Goal: Transaction & Acquisition: Book appointment/travel/reservation

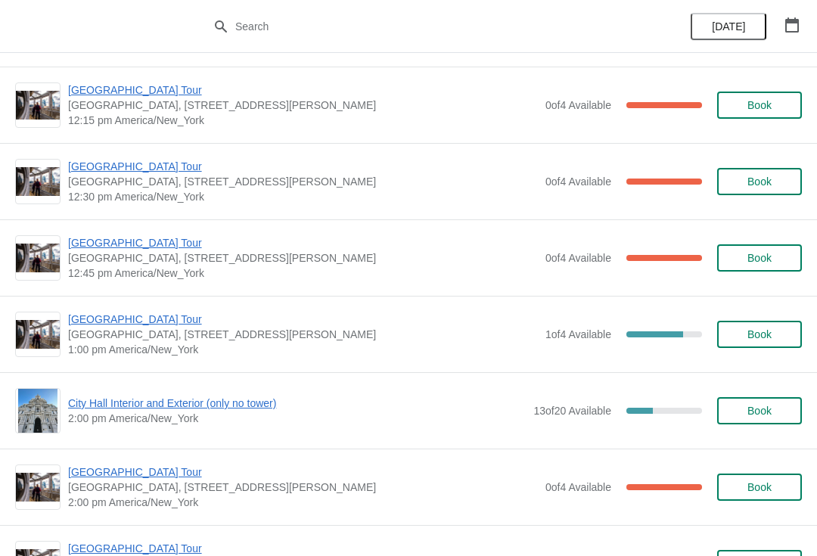
scroll to position [833, 0]
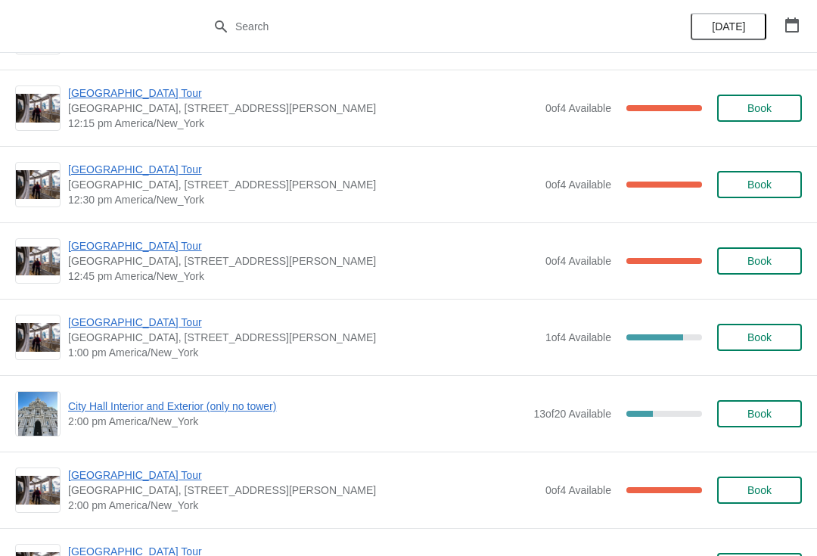
click at [88, 327] on span "[GEOGRAPHIC_DATA] Tour" at bounding box center [303, 322] width 470 height 15
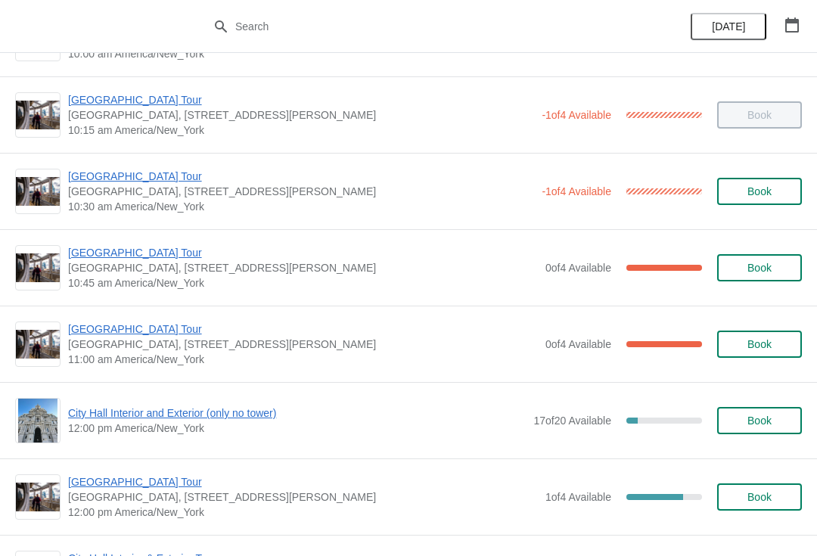
scroll to position [291, 0]
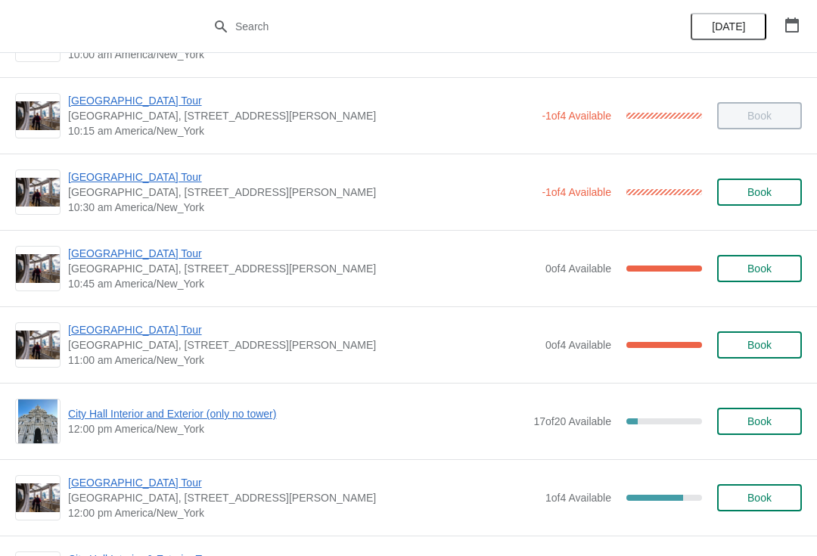
click at [110, 257] on span "[GEOGRAPHIC_DATA] Tour" at bounding box center [303, 253] width 470 height 15
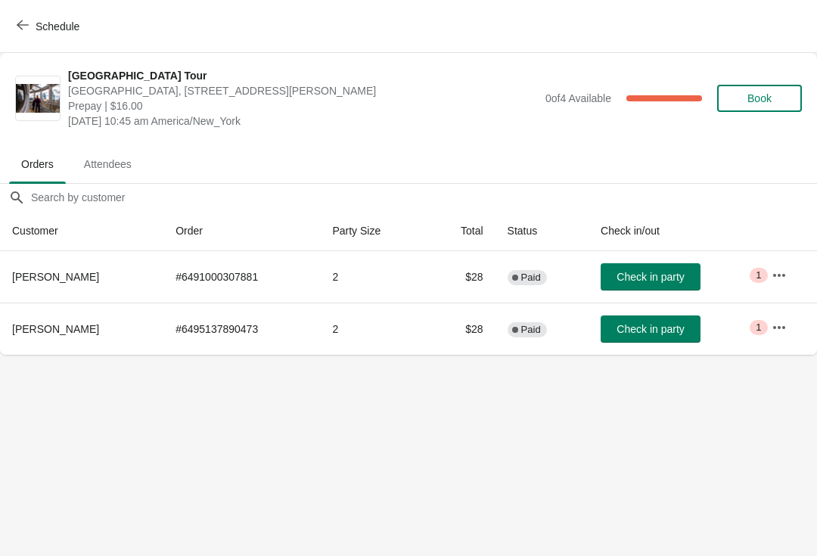
click at [652, 319] on button "Check in party" at bounding box center [650, 328] width 100 height 27
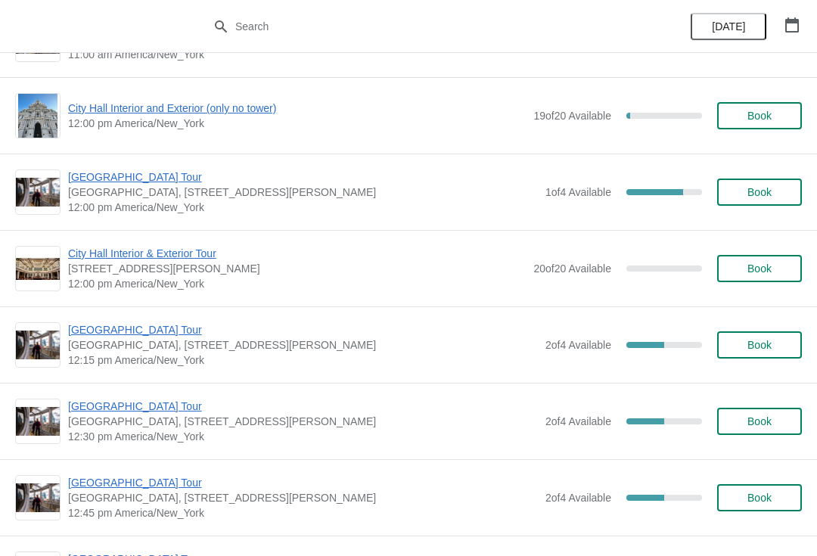
scroll to position [2095, 0]
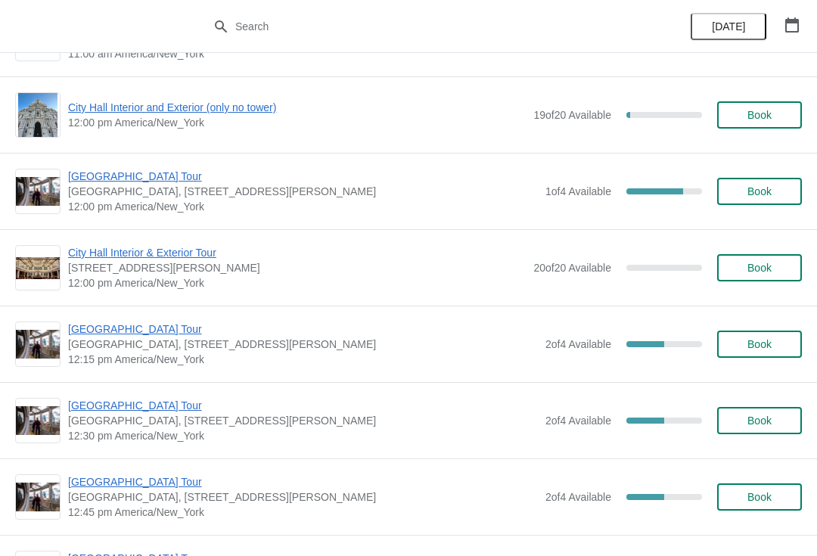
click at [97, 335] on span "[GEOGRAPHIC_DATA] Tour" at bounding box center [303, 328] width 470 height 15
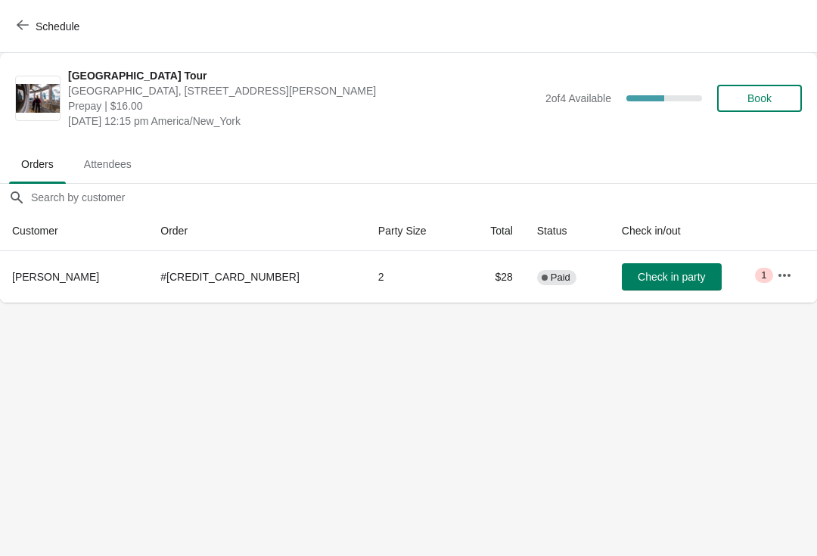
click at [759, 89] on button "Book" at bounding box center [759, 98] width 85 height 27
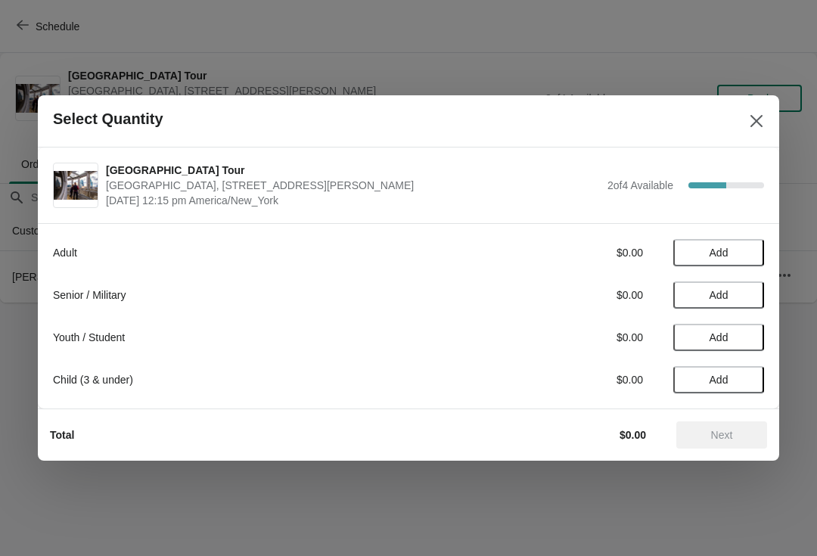
click at [729, 236] on div "Adult $0.00 Add Senior / Military $0.00 Add Youth / Student $0.00 Add Child (3 …" at bounding box center [408, 308] width 711 height 169
click at [715, 254] on span "Add" at bounding box center [718, 253] width 19 height 12
click at [743, 251] on icon at bounding box center [745, 253] width 16 height 16
click at [733, 434] on span "Next" at bounding box center [721, 435] width 67 height 12
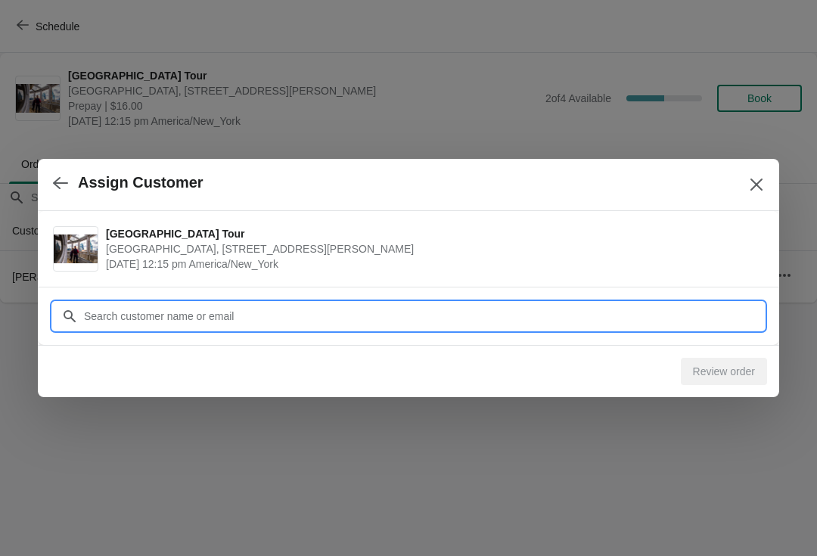
click at [96, 314] on input "Customer" at bounding box center [423, 315] width 681 height 27
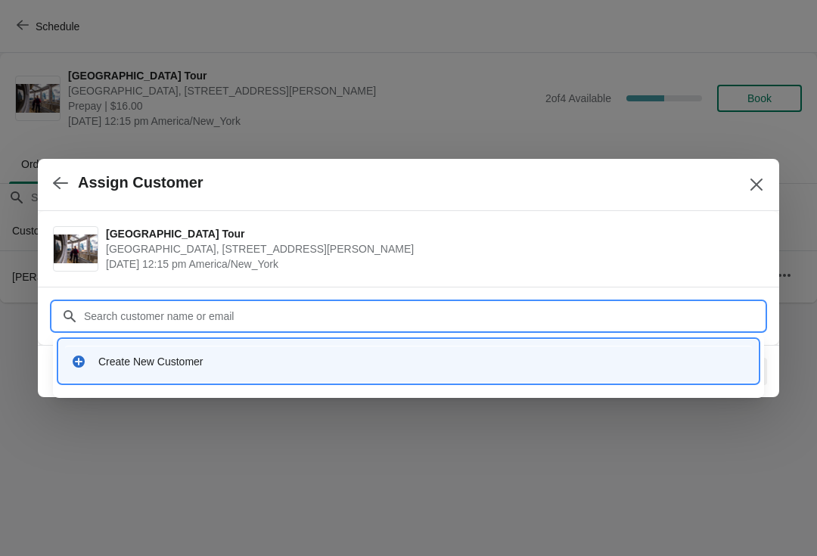
click at [124, 364] on div "Create New Customer" at bounding box center [421, 361] width 647 height 15
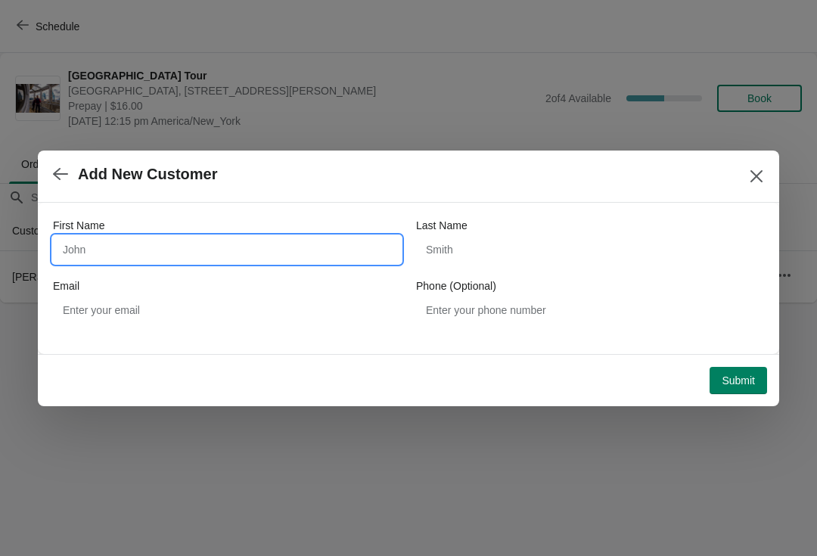
click at [84, 248] on input "First Name" at bounding box center [227, 249] width 348 height 27
type input "Jesse"
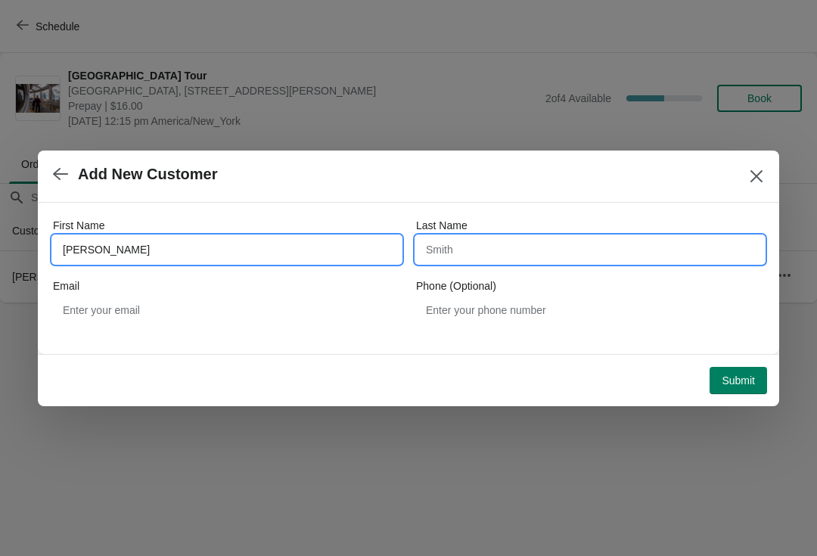
click at [464, 262] on input "Last Name" at bounding box center [590, 249] width 348 height 27
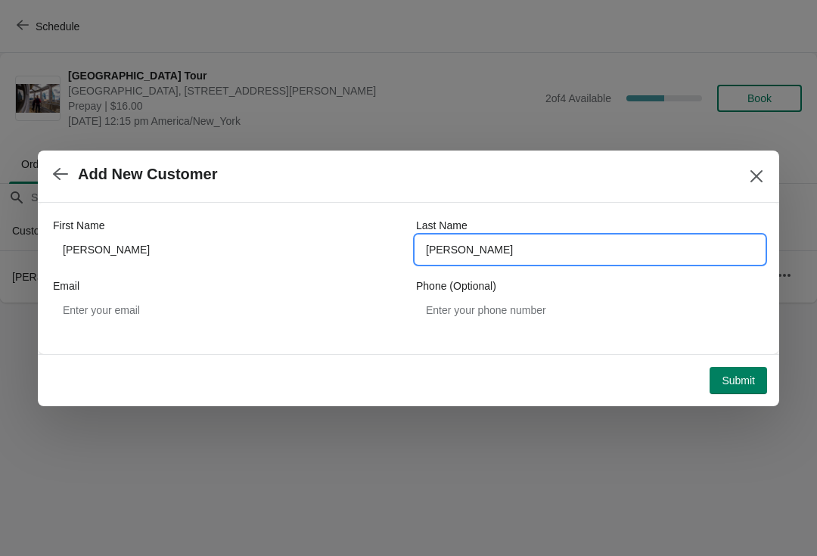
type input "RATCLIFFE"
click at [745, 378] on span "Submit" at bounding box center [737, 380] width 33 height 12
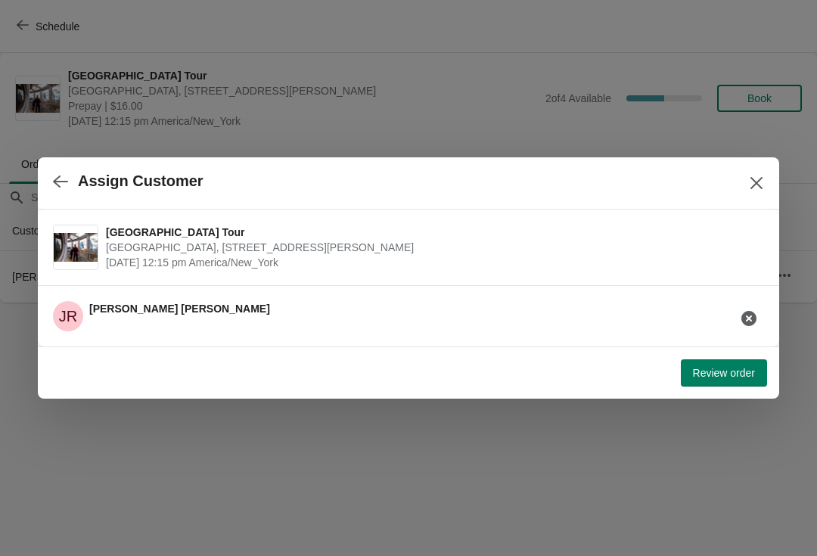
click at [718, 378] on span "Review order" at bounding box center [724, 373] width 62 height 12
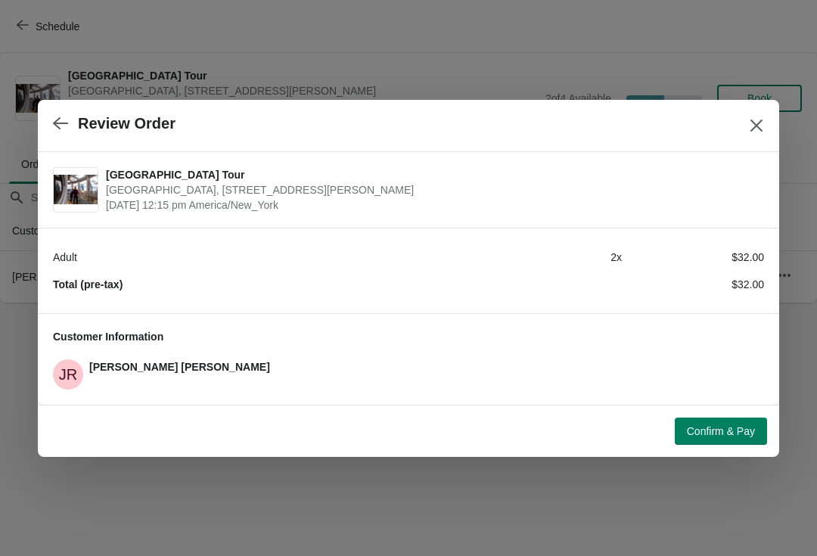
click at [750, 425] on span "Confirm & Pay" at bounding box center [721, 431] width 68 height 12
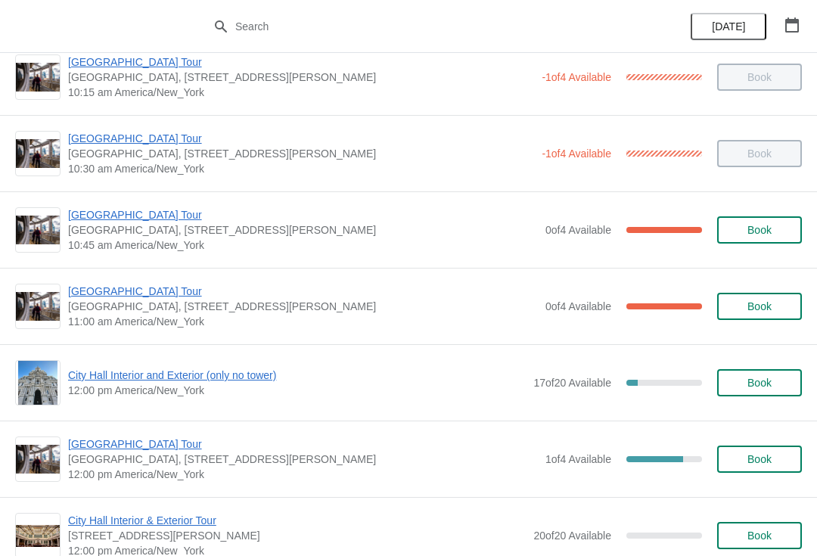
scroll to position [325, 0]
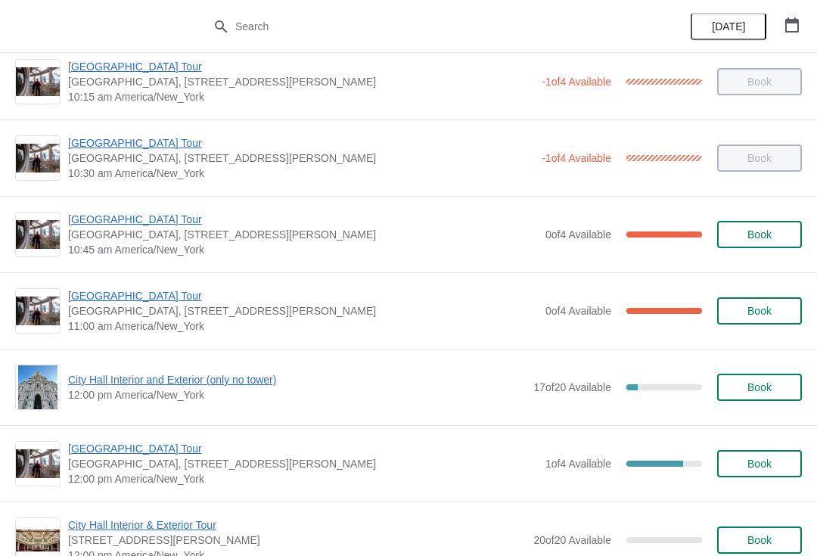
click at [129, 216] on span "[GEOGRAPHIC_DATA] Tour" at bounding box center [303, 219] width 470 height 15
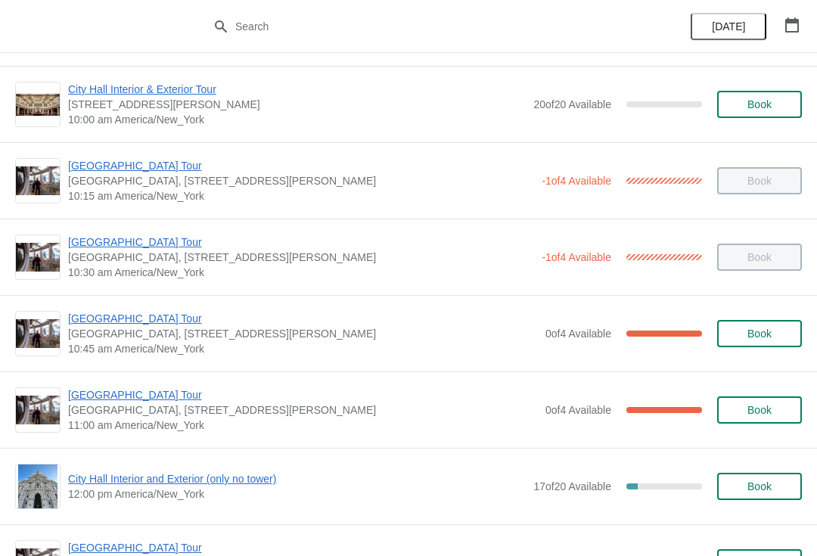
scroll to position [228, 0]
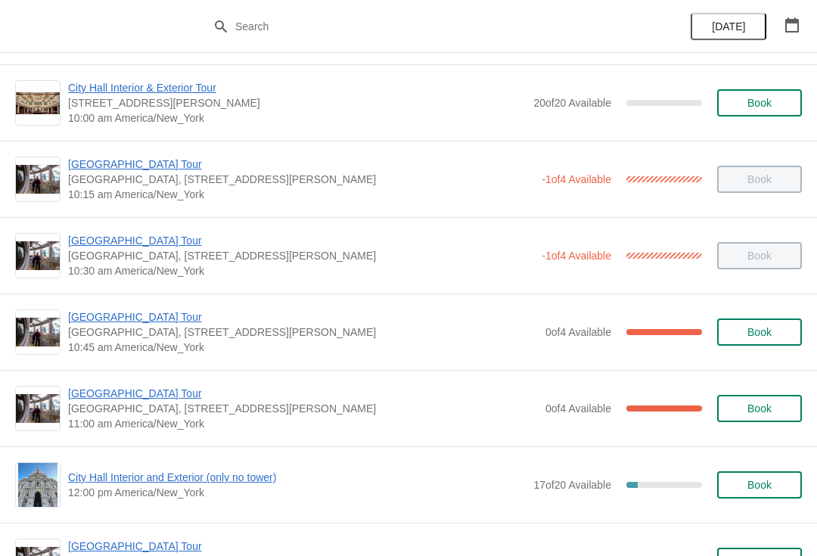
click at [110, 389] on span "[GEOGRAPHIC_DATA] Tour" at bounding box center [303, 393] width 470 height 15
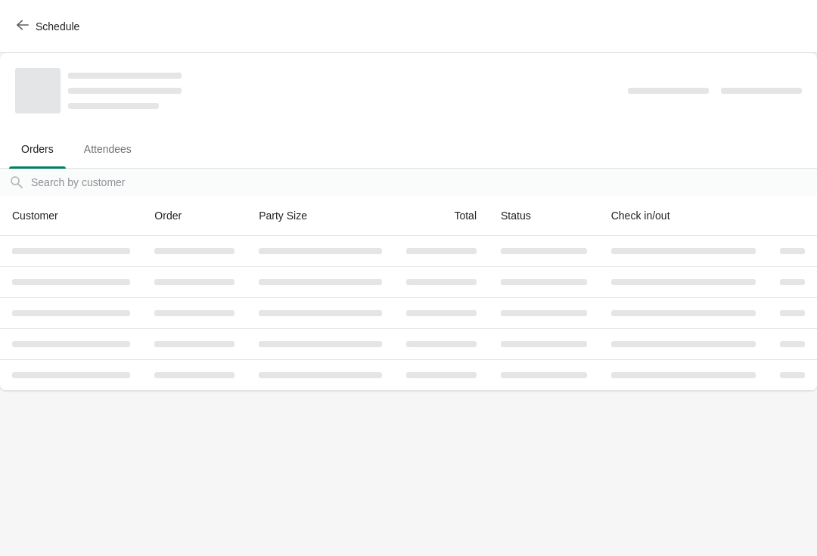
scroll to position [0, 0]
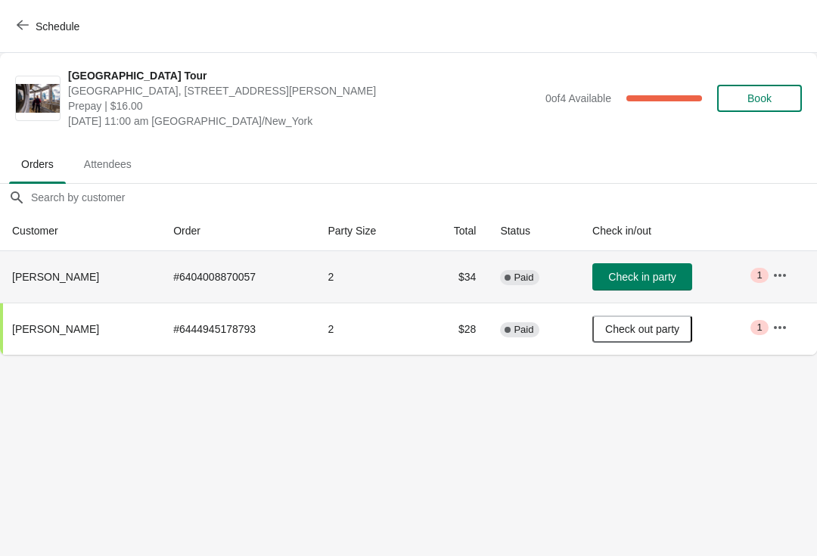
click at [659, 264] on button "Check in party" at bounding box center [642, 276] width 100 height 27
click at [17, 7] on div "Schedule" at bounding box center [408, 26] width 817 height 53
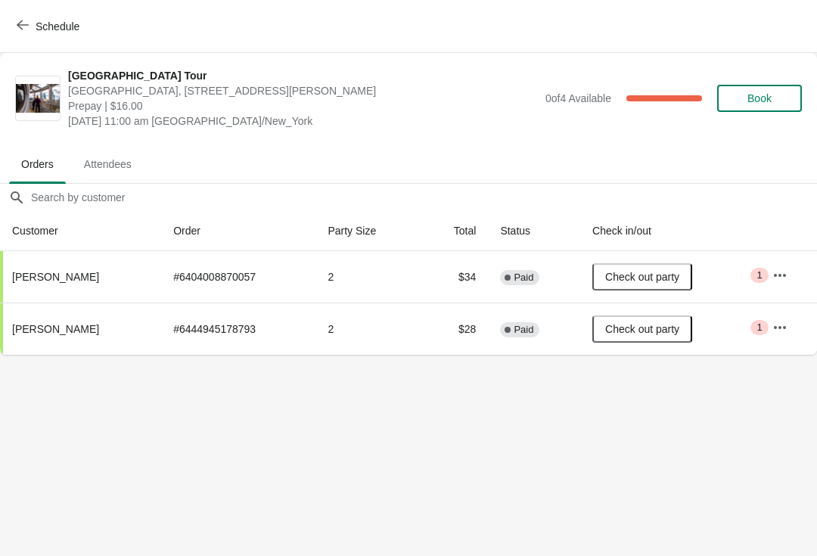
click at [17, 32] on span "button" at bounding box center [23, 26] width 12 height 14
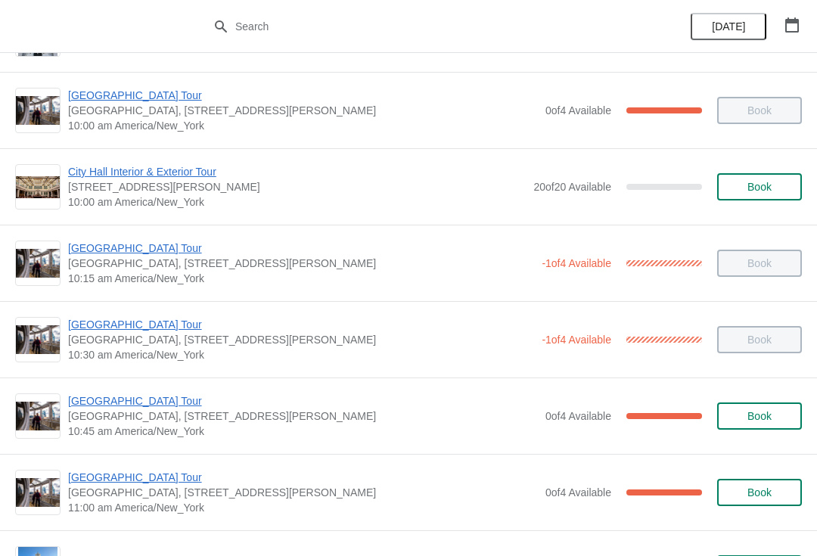
scroll to position [144, 0]
click at [81, 395] on span "[GEOGRAPHIC_DATA] Tour" at bounding box center [303, 399] width 470 height 15
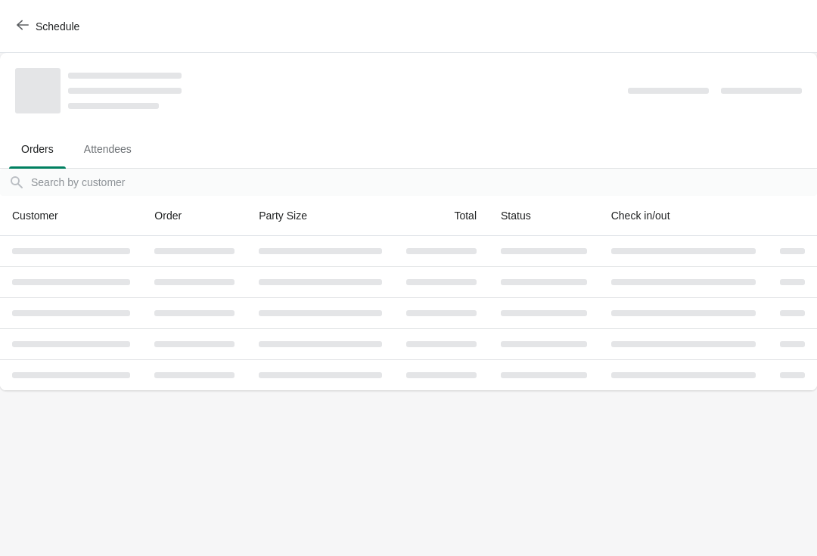
scroll to position [0, 0]
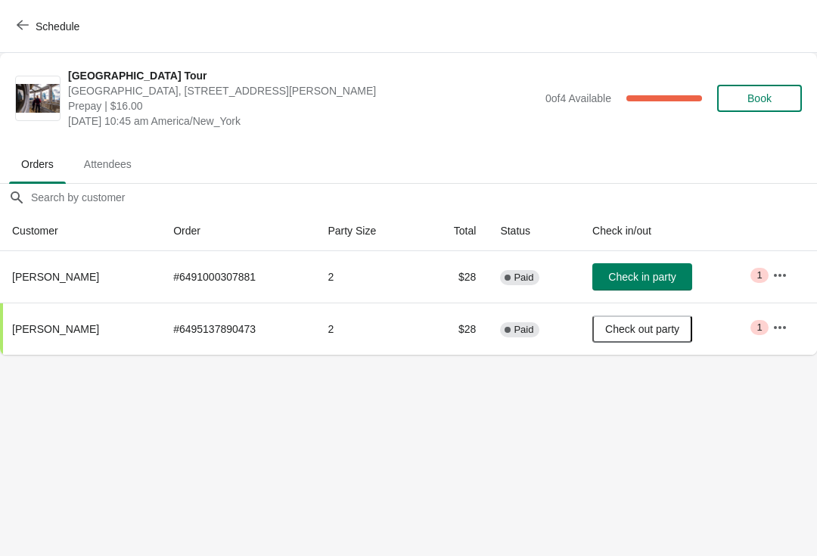
click at [17, 19] on icon "button" at bounding box center [23, 25] width 12 height 12
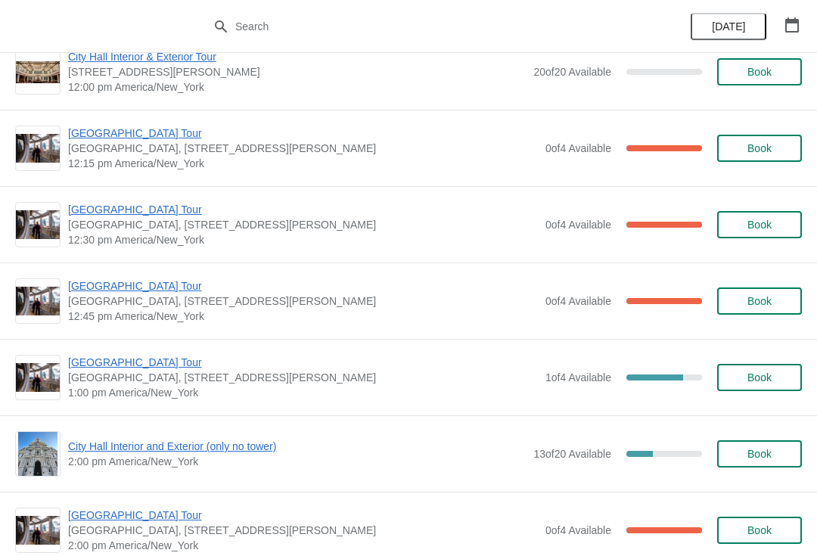
scroll to position [798, 0]
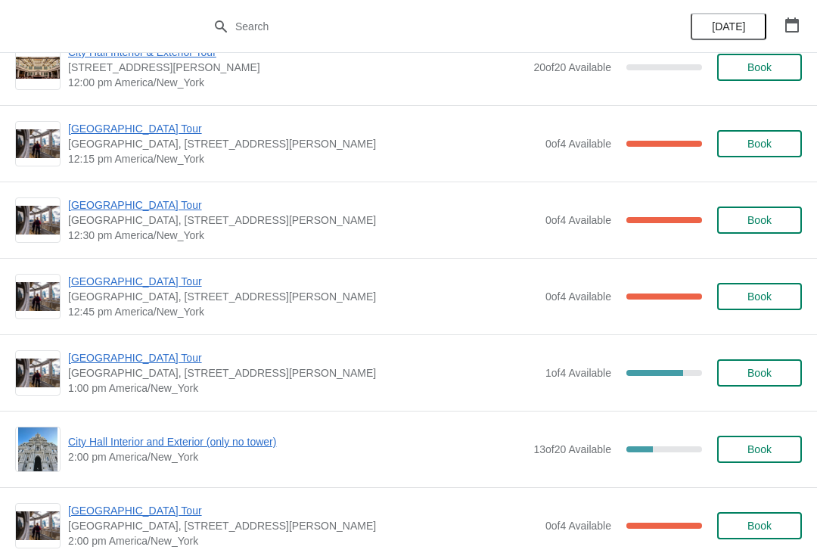
click at [91, 358] on span "[GEOGRAPHIC_DATA] Tour" at bounding box center [303, 357] width 470 height 15
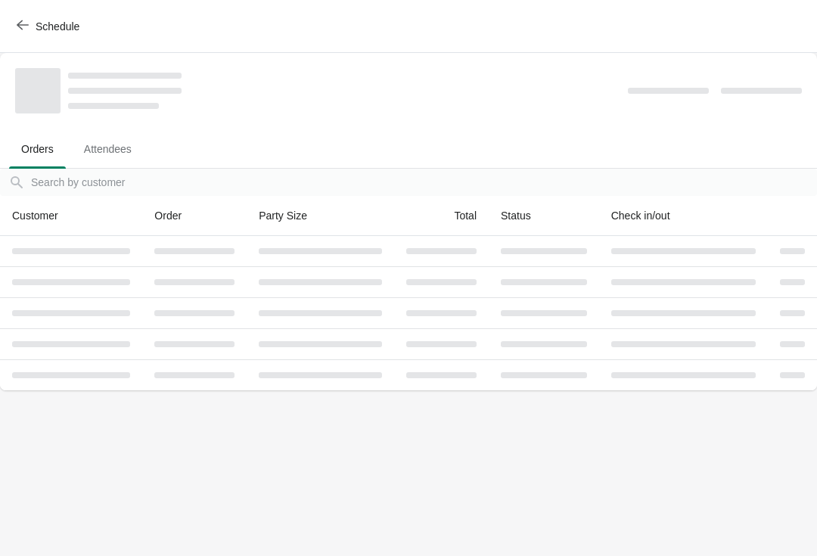
scroll to position [0, 0]
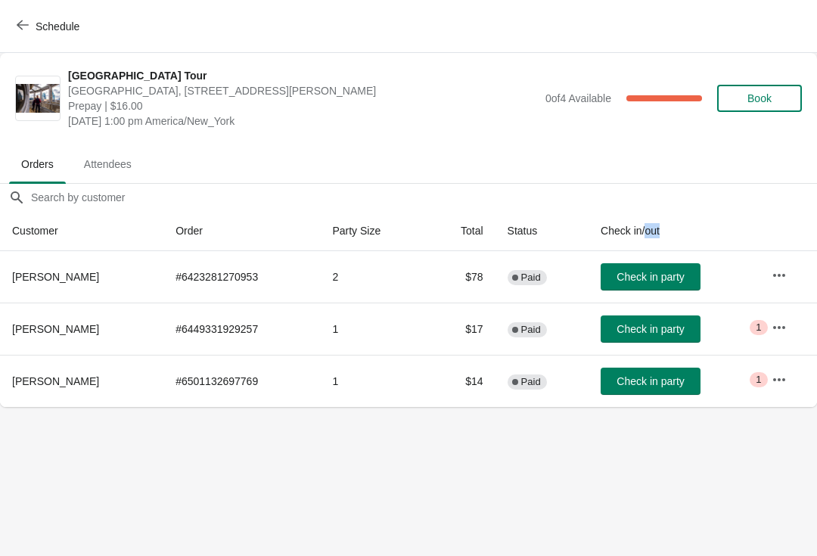
click at [699, 491] on body "Schedule City Hall Tower Tour City Hall Visitor Center, 1400 John F Kennedy Bou…" at bounding box center [408, 278] width 817 height 556
click at [31, 14] on button "Schedule" at bounding box center [50, 26] width 84 height 27
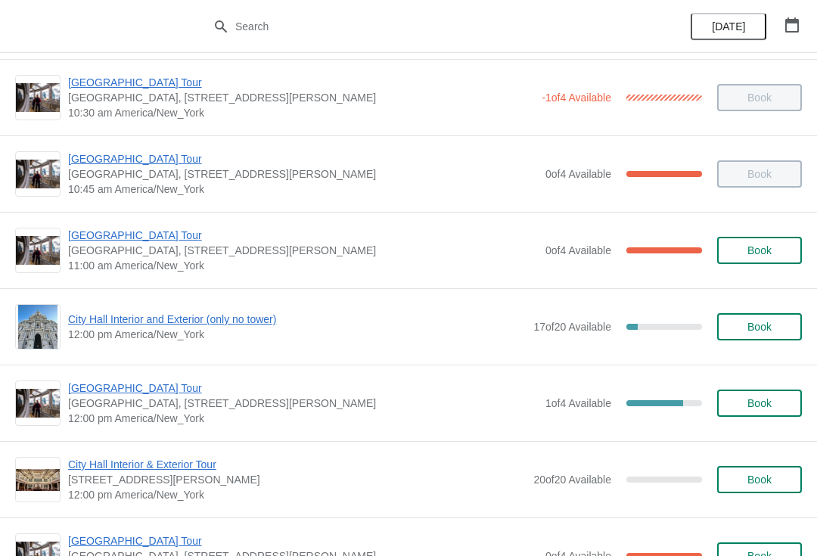
scroll to position [399, 0]
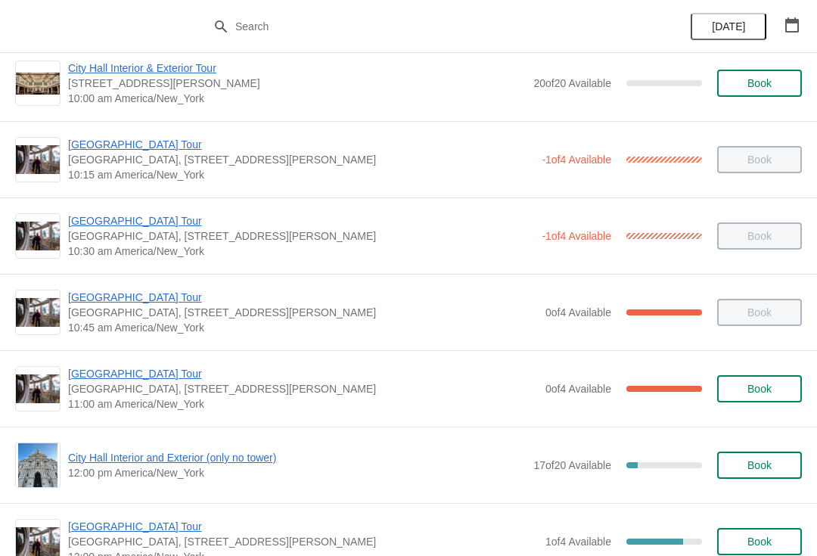
scroll to position [250, 0]
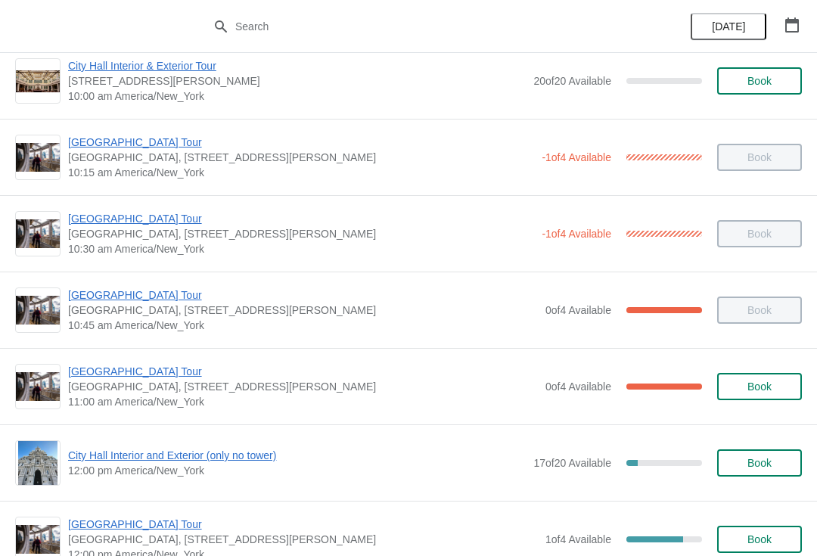
click at [97, 295] on span "[GEOGRAPHIC_DATA] Tour" at bounding box center [303, 294] width 470 height 15
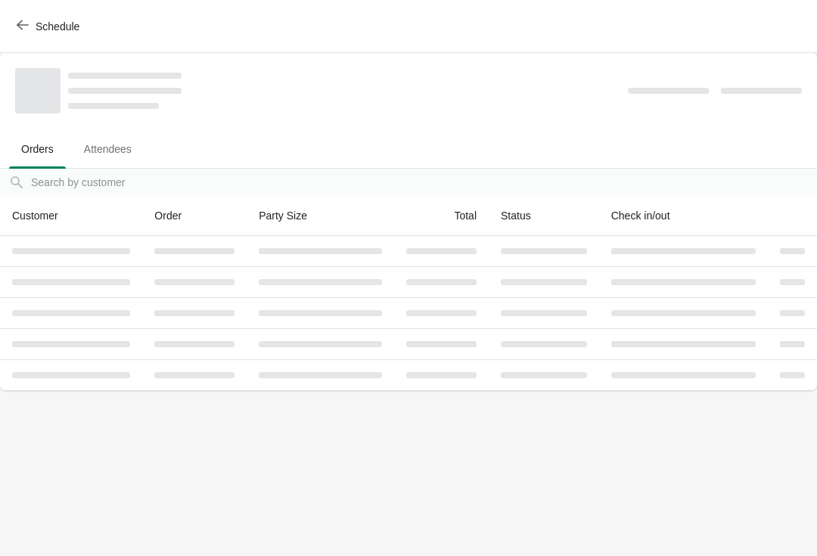
scroll to position [0, 0]
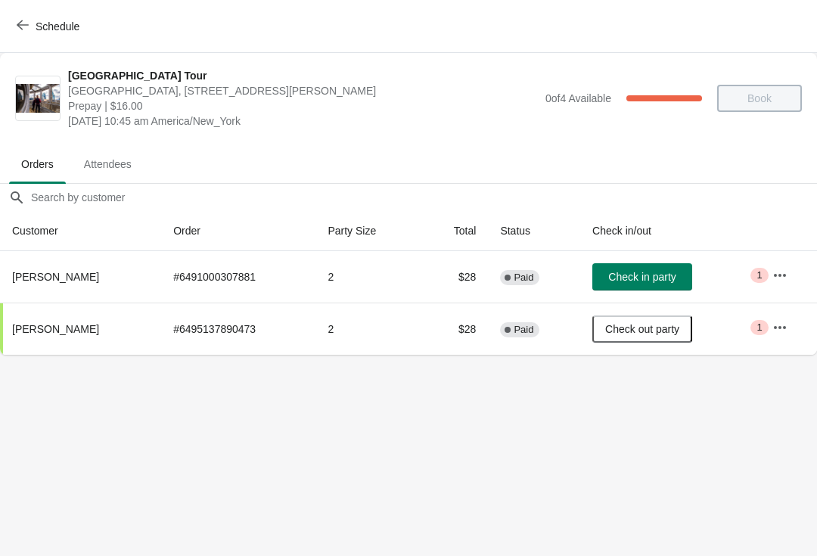
click at [36, 9] on div "Schedule" at bounding box center [408, 26] width 817 height 53
click at [21, 37] on button "Schedule" at bounding box center [50, 26] width 84 height 27
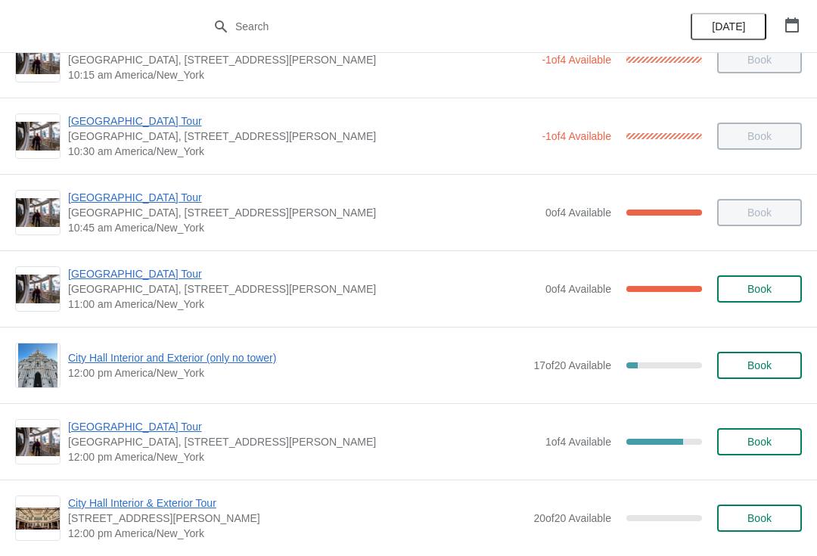
scroll to position [349, 0]
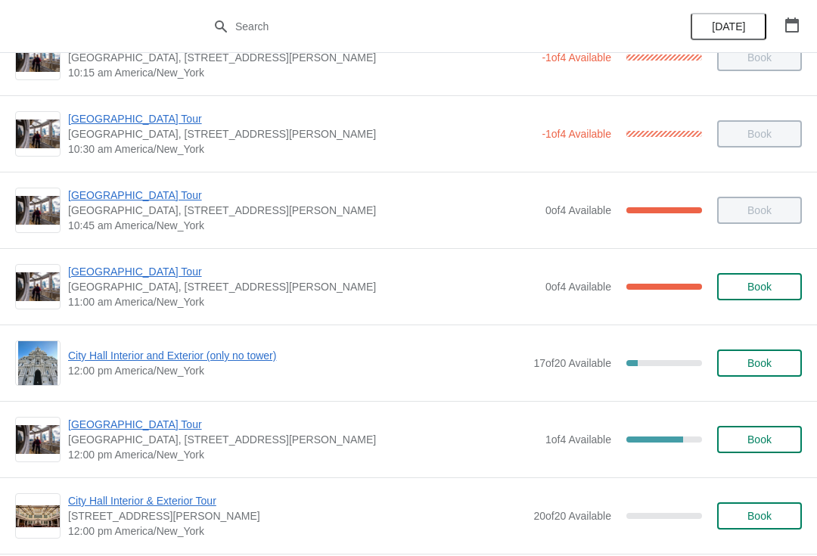
click at [100, 268] on span "[GEOGRAPHIC_DATA] Tour" at bounding box center [303, 271] width 470 height 15
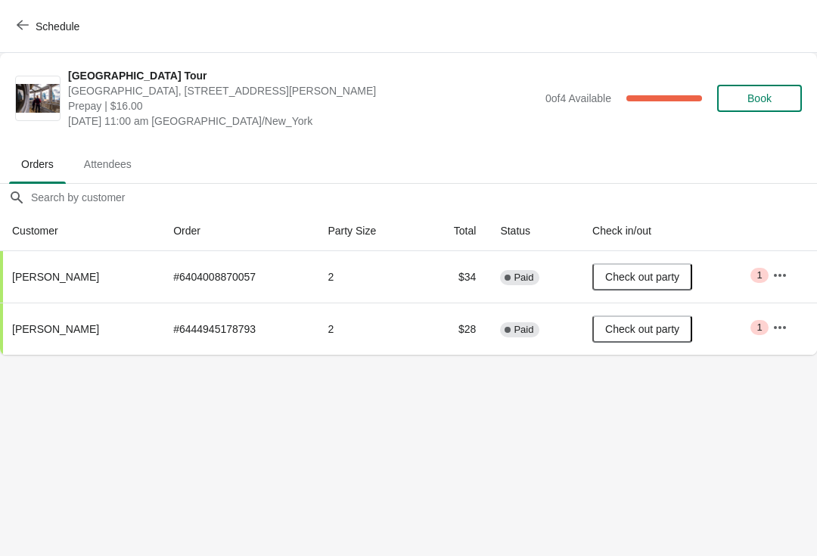
click at [36, 17] on button "Schedule" at bounding box center [50, 26] width 84 height 27
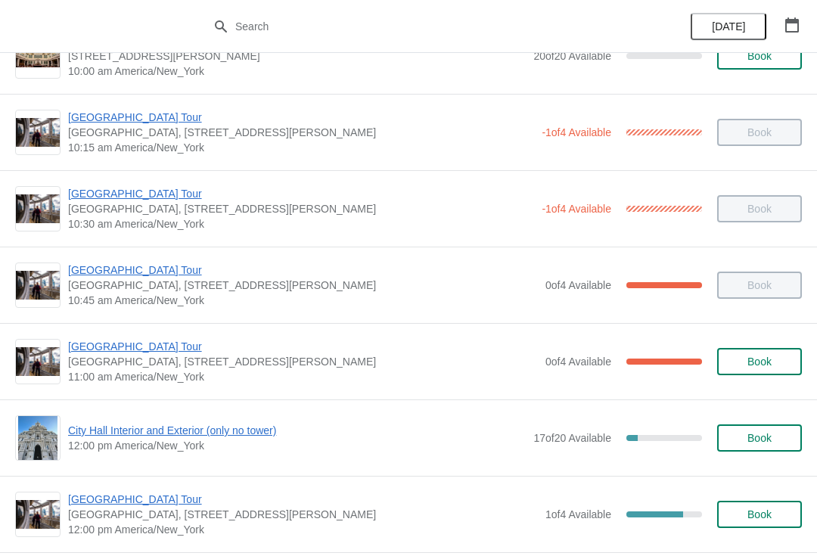
scroll to position [278, 0]
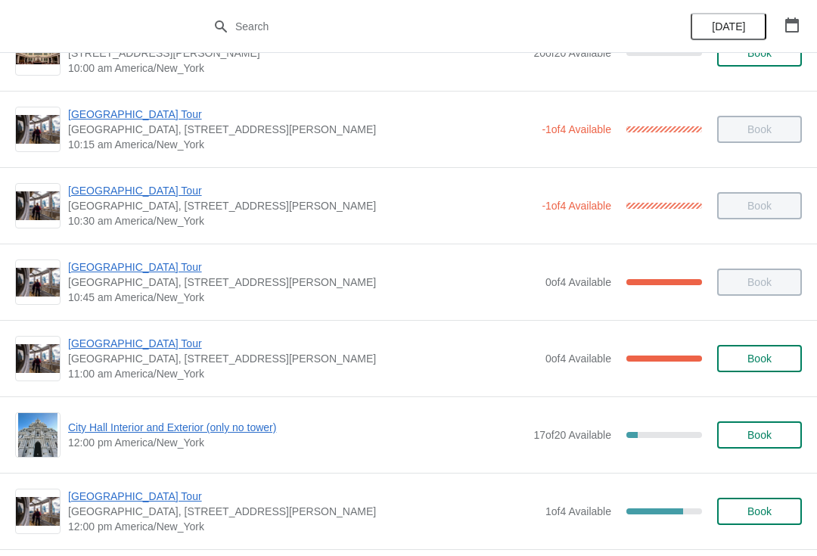
click at [95, 336] on span "[GEOGRAPHIC_DATA] Tour" at bounding box center [303, 343] width 470 height 15
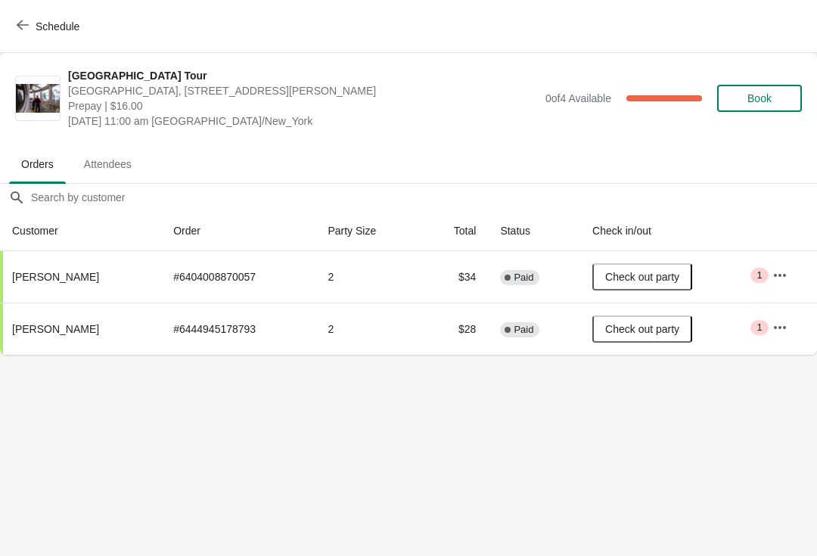
scroll to position [0, 0]
click at [34, 20] on span "Schedule" at bounding box center [50, 26] width 60 height 14
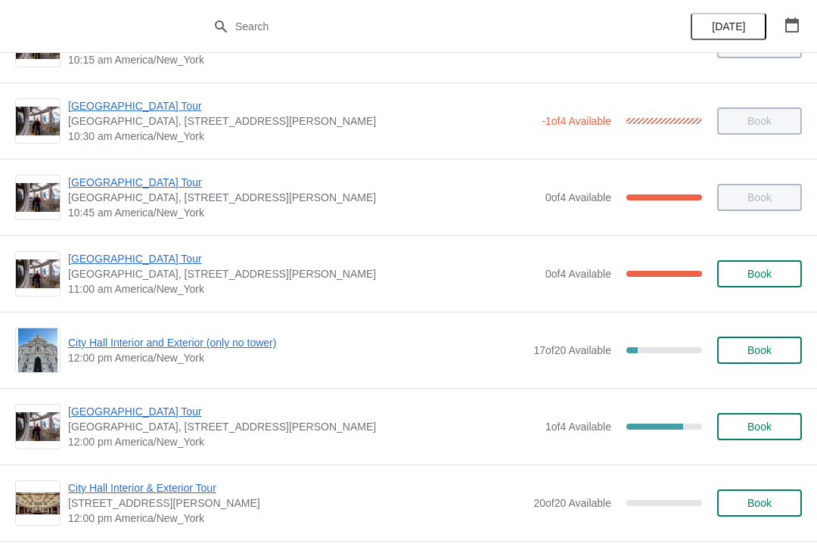
scroll to position [361, 0]
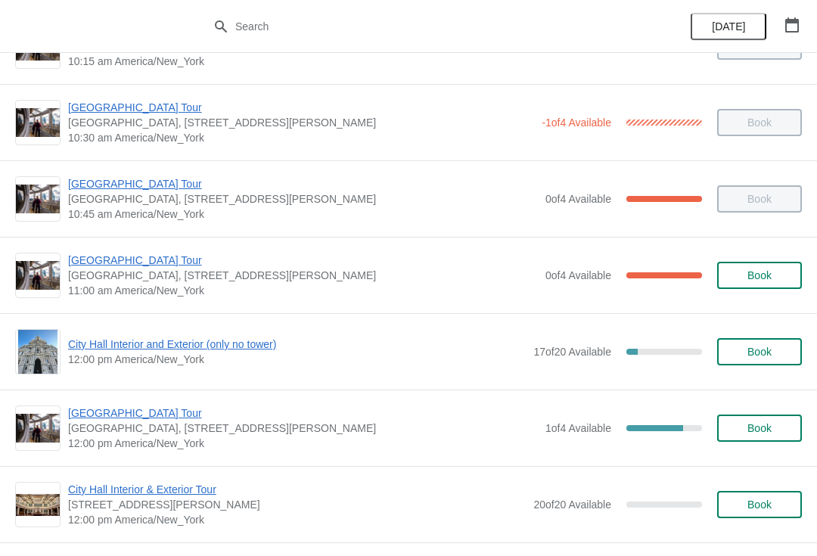
click at [101, 263] on span "[GEOGRAPHIC_DATA] Tour" at bounding box center [303, 260] width 470 height 15
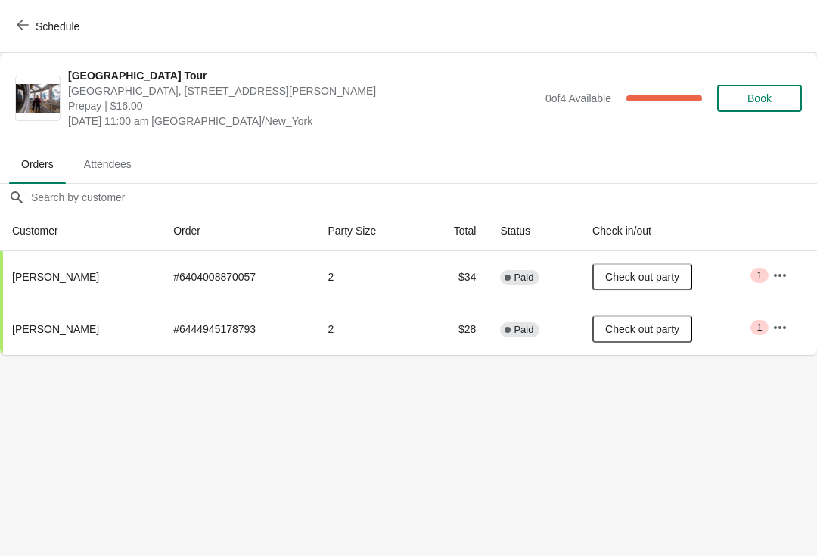
scroll to position [0, 0]
click at [25, 13] on button "Schedule" at bounding box center [50, 26] width 84 height 27
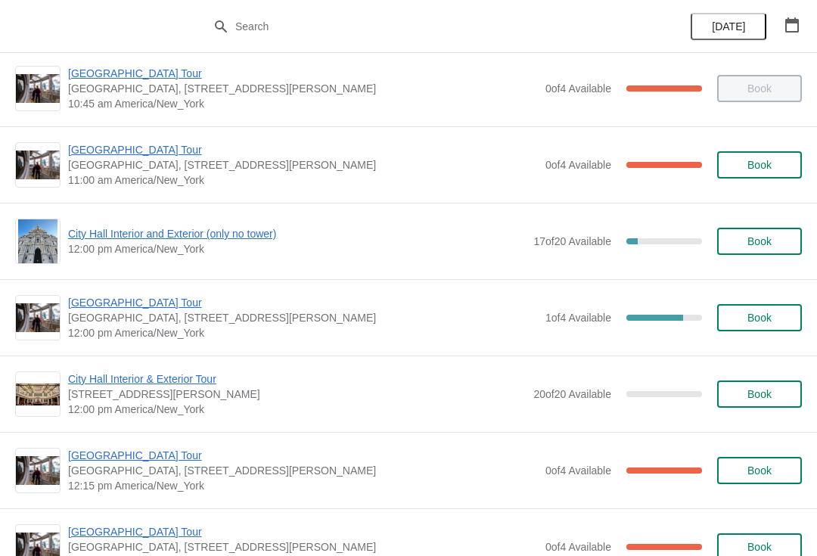
scroll to position [469, 0]
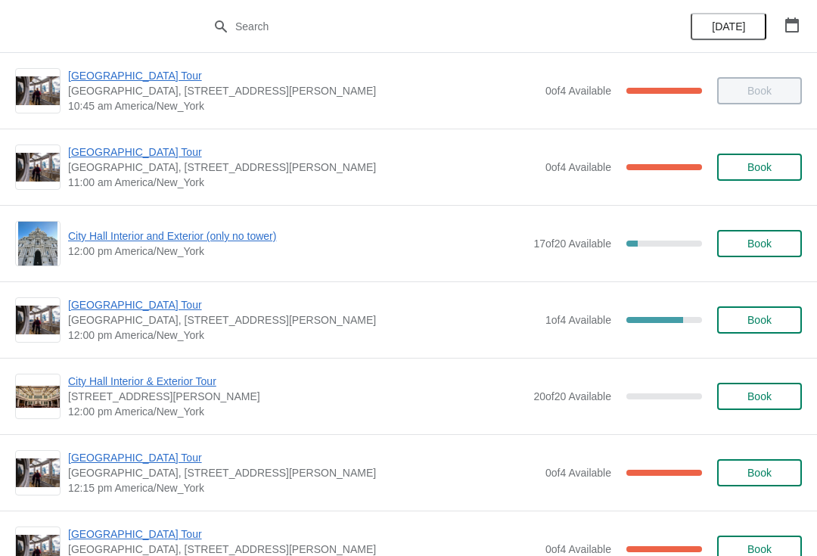
click at [92, 302] on span "[GEOGRAPHIC_DATA] Tour" at bounding box center [303, 304] width 470 height 15
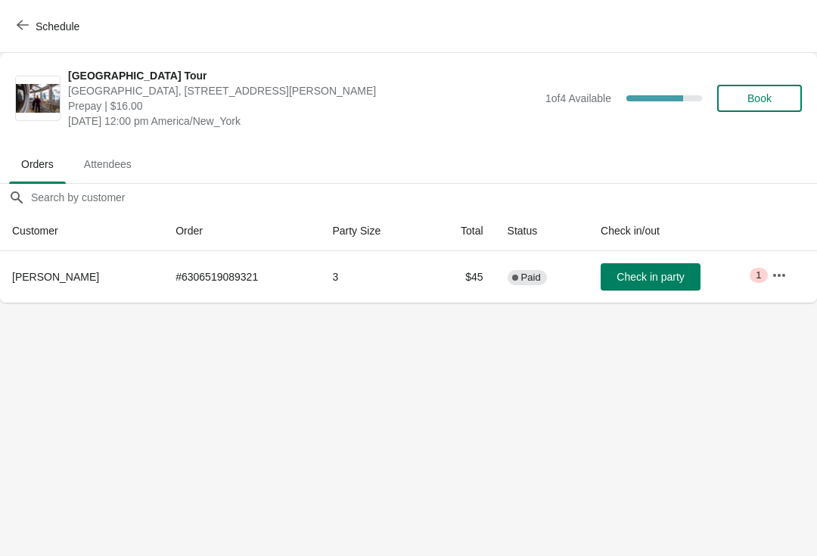
click at [40, 14] on button "Schedule" at bounding box center [50, 26] width 84 height 27
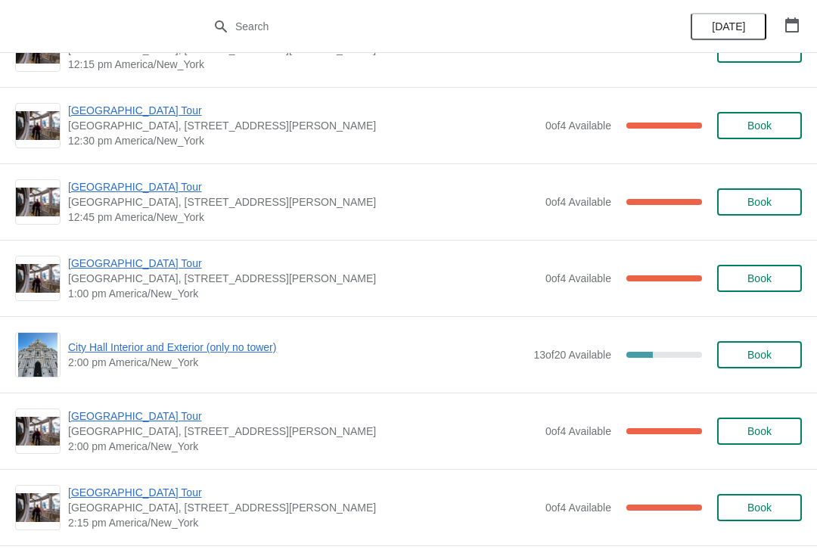
scroll to position [920, 0]
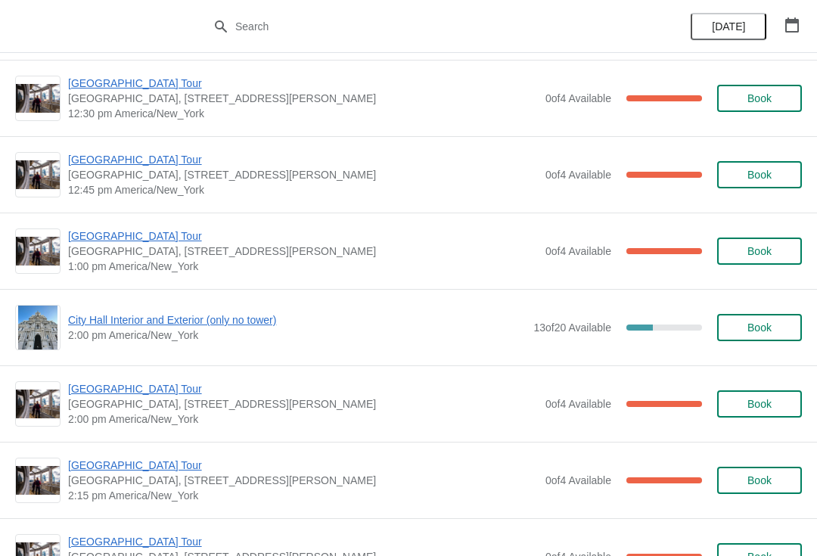
click at [101, 236] on span "[GEOGRAPHIC_DATA] Tour" at bounding box center [303, 235] width 470 height 15
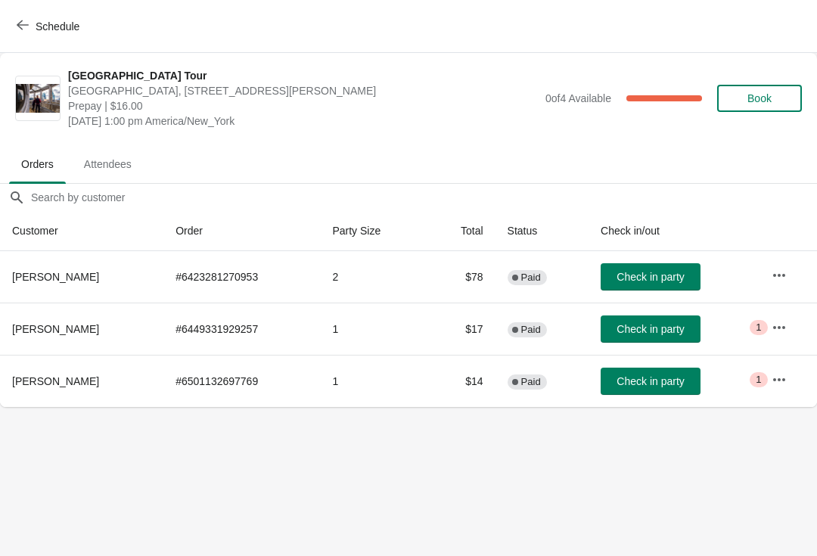
click at [641, 318] on button "Check in party" at bounding box center [650, 328] width 100 height 27
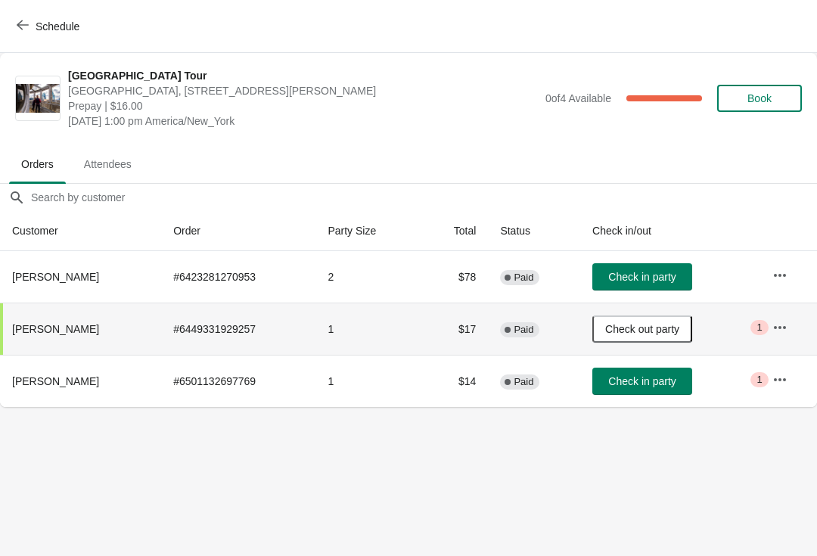
click at [11, 26] on button "Schedule" at bounding box center [50, 26] width 84 height 27
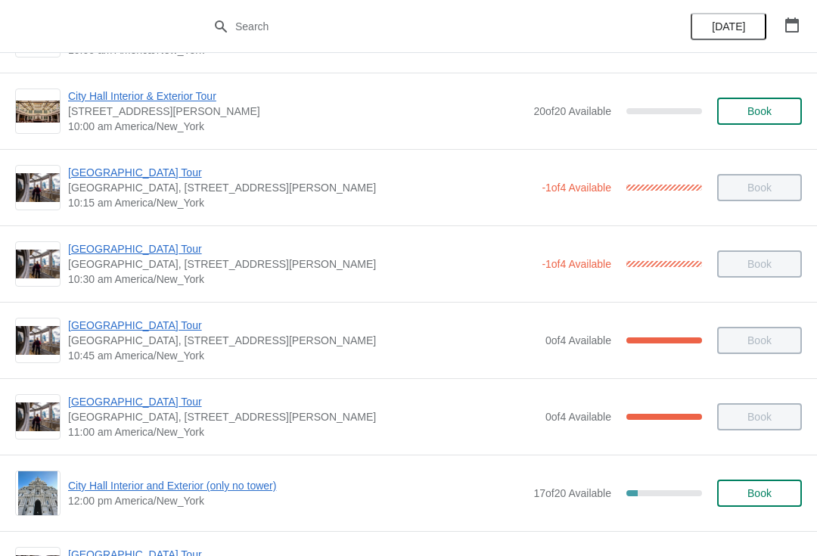
scroll to position [220, 0]
click at [231, 492] on span "City Hall Interior and Exterior (only no tower)" at bounding box center [296, 484] width 457 height 15
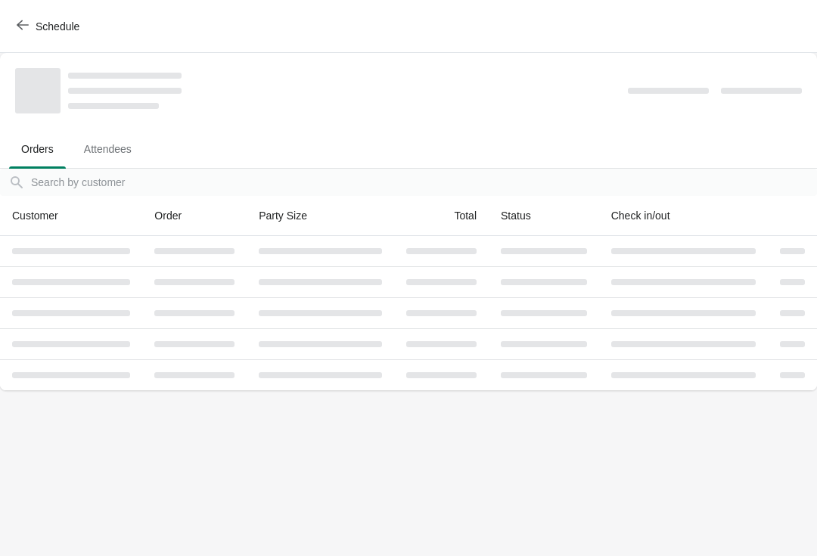
scroll to position [0, 0]
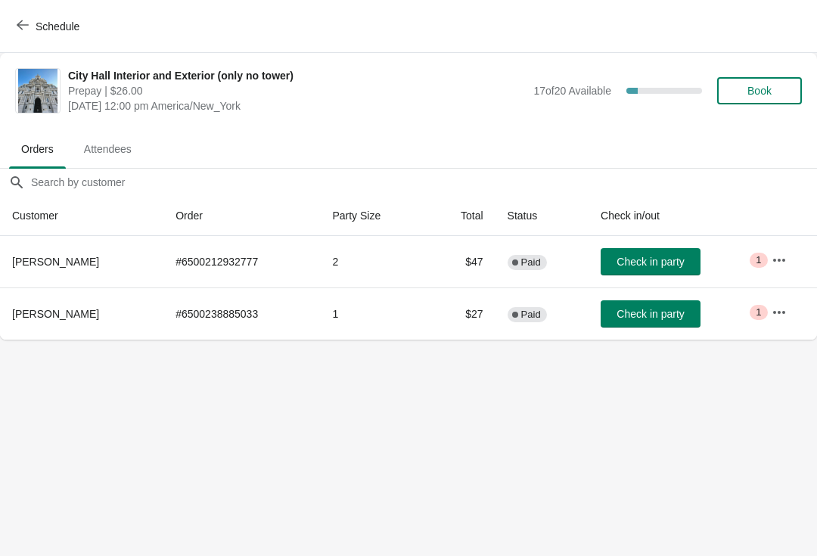
click at [36, 27] on span "Schedule" at bounding box center [58, 26] width 44 height 12
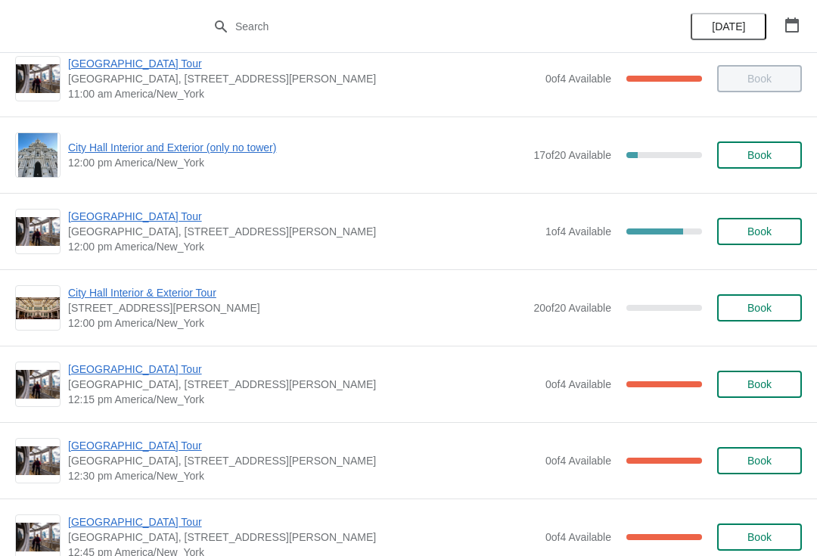
scroll to position [566, 0]
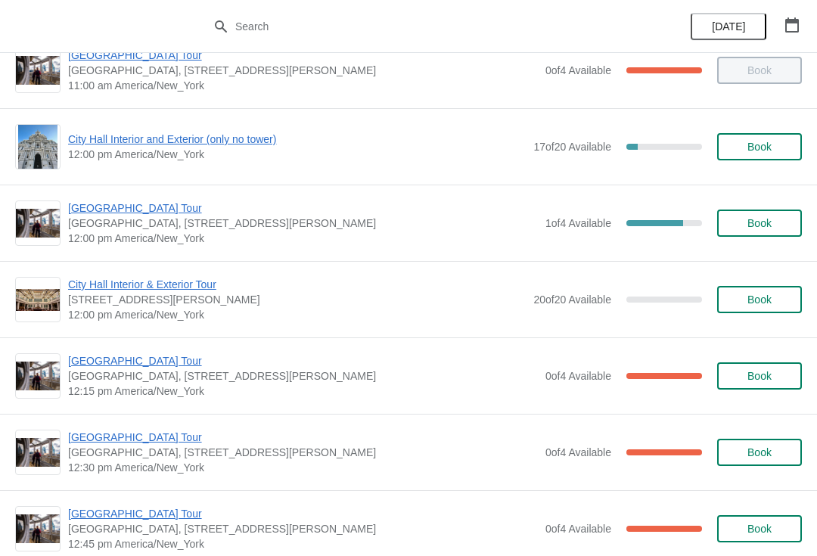
click at [138, 290] on span "City Hall Interior & Exterior Tour" at bounding box center [296, 284] width 457 height 15
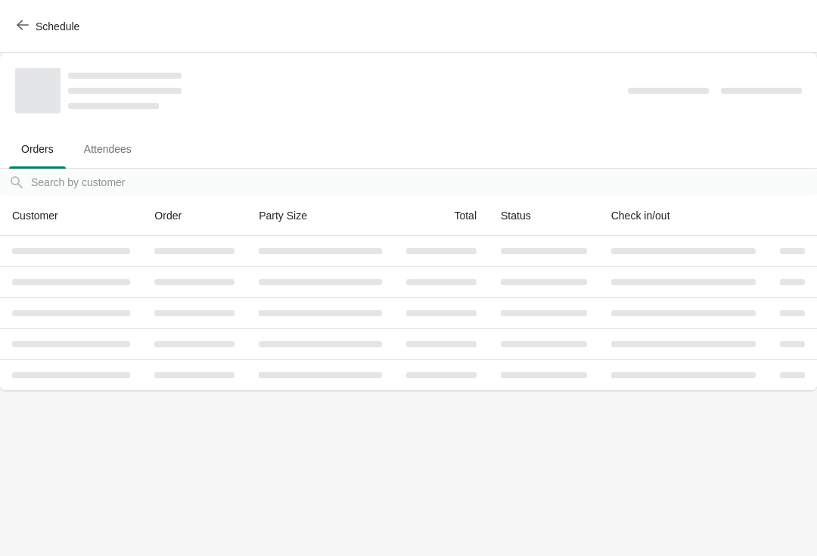
scroll to position [0, 0]
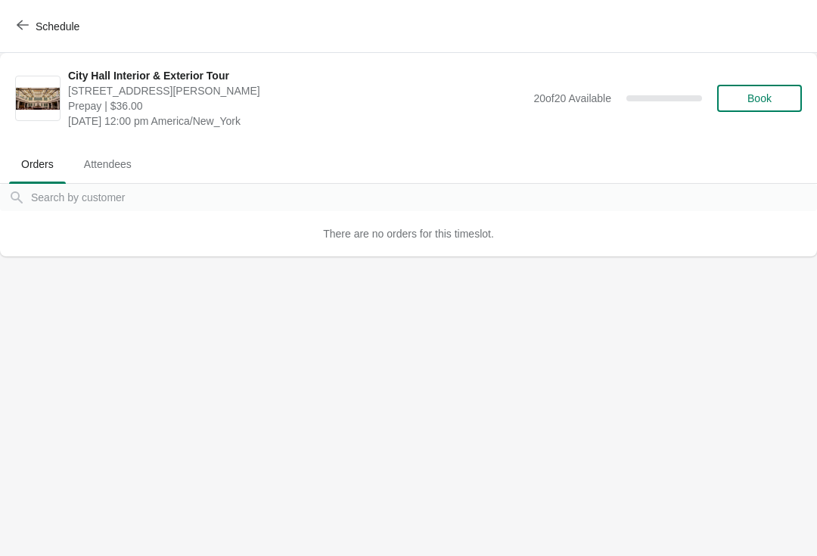
click at [22, 20] on icon "button" at bounding box center [23, 25] width 12 height 12
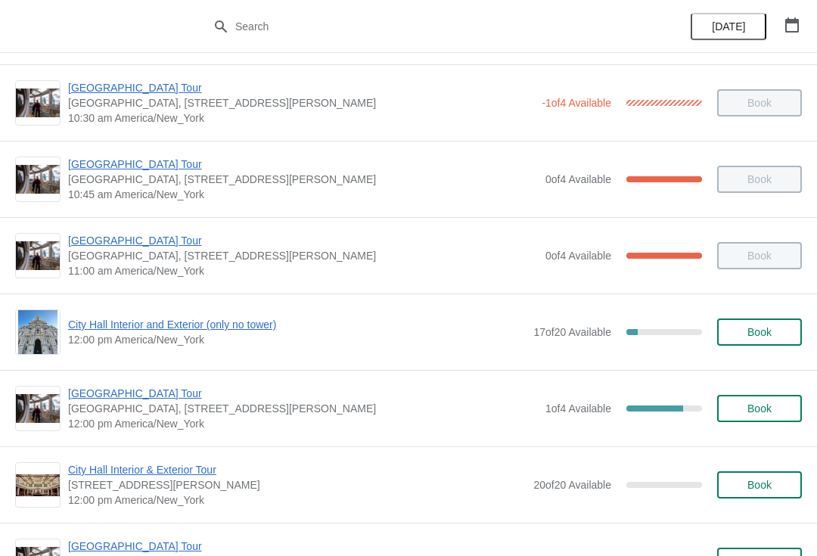
scroll to position [386, 0]
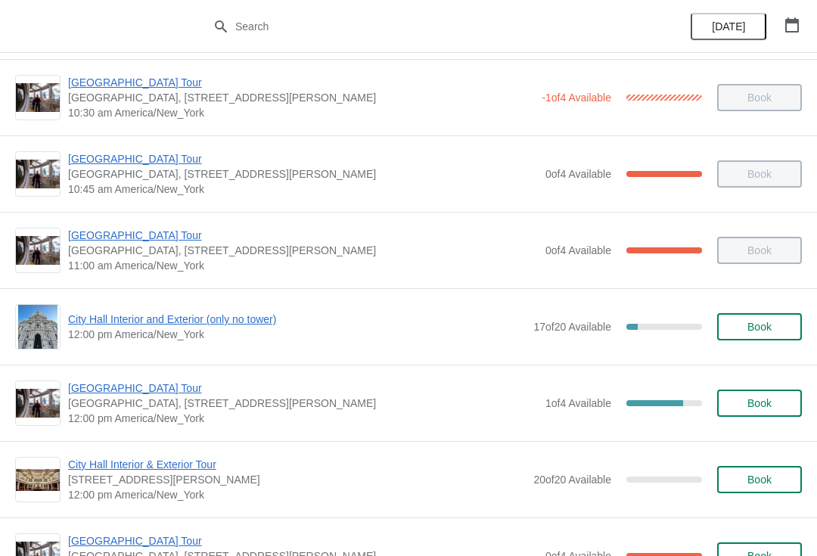
click at [117, 324] on span "City Hall Interior and Exterior (only no tower)" at bounding box center [296, 319] width 457 height 15
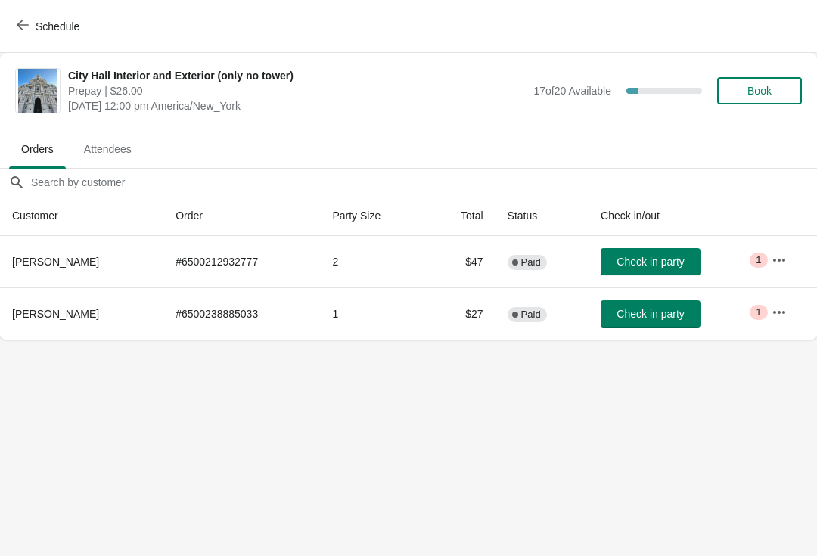
scroll to position [0, 0]
click at [765, 91] on span "Book" at bounding box center [759, 91] width 24 height 12
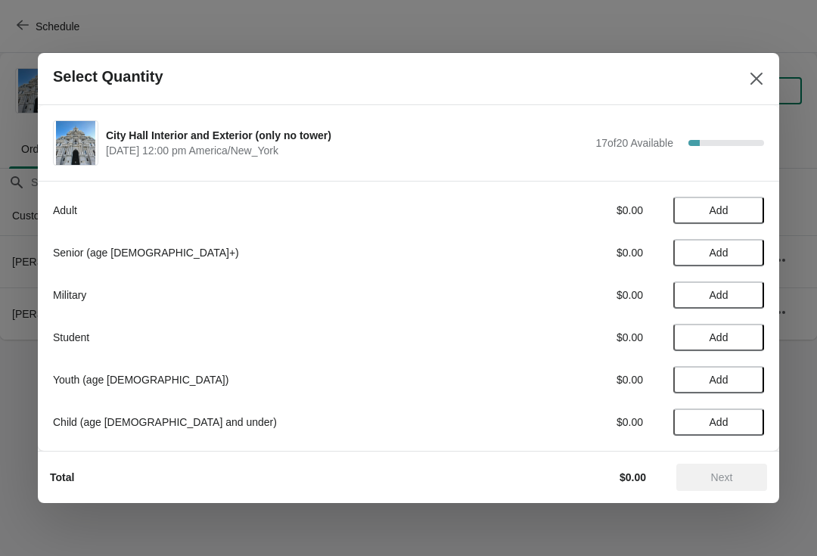
click at [729, 209] on span "Add" at bounding box center [719, 210] width 64 height 12
click at [750, 207] on icon at bounding box center [745, 211] width 16 height 16
click at [751, 210] on icon at bounding box center [745, 211] width 16 height 16
click at [750, 209] on icon at bounding box center [745, 211] width 16 height 16
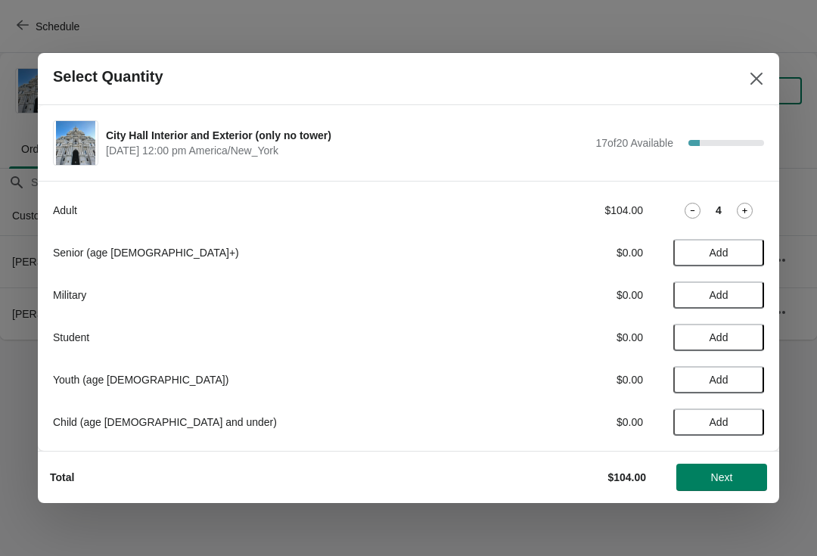
click at [698, 205] on icon at bounding box center [692, 211] width 16 height 16
click at [696, 206] on icon at bounding box center [692, 211] width 16 height 16
click at [691, 203] on icon at bounding box center [692, 211] width 16 height 16
click at [686, 205] on icon at bounding box center [692, 211] width 16 height 16
click at [677, 206] on div "1" at bounding box center [718, 211] width 91 height 16
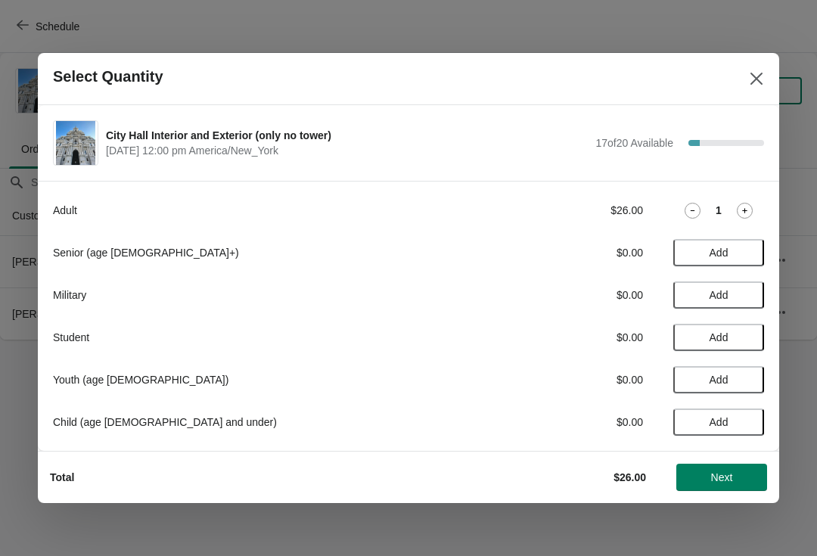
click at [685, 206] on icon at bounding box center [692, 211] width 16 height 16
click at [684, 204] on button "Add" at bounding box center [718, 210] width 91 height 27
click at [684, 209] on icon at bounding box center [692, 211] width 16 height 16
click at [768, 74] on button "Close" at bounding box center [756, 78] width 27 height 27
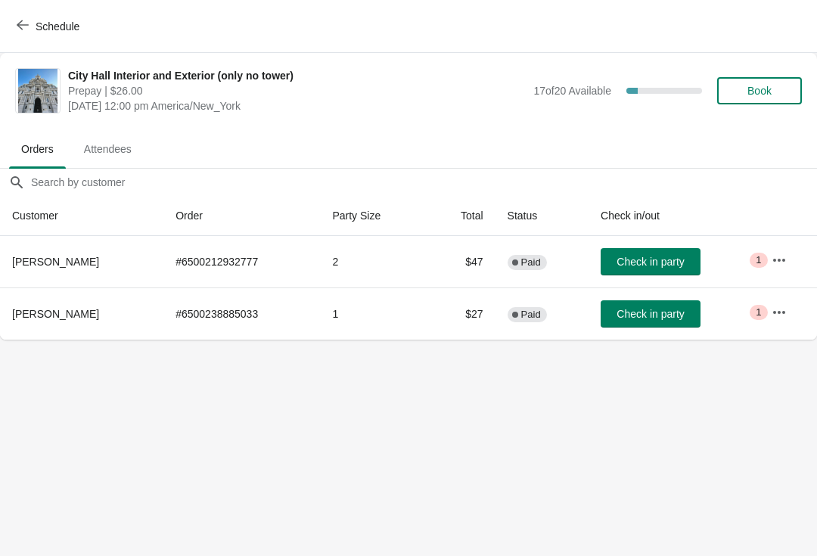
click at [648, 263] on span "Check in party" at bounding box center [649, 262] width 67 height 12
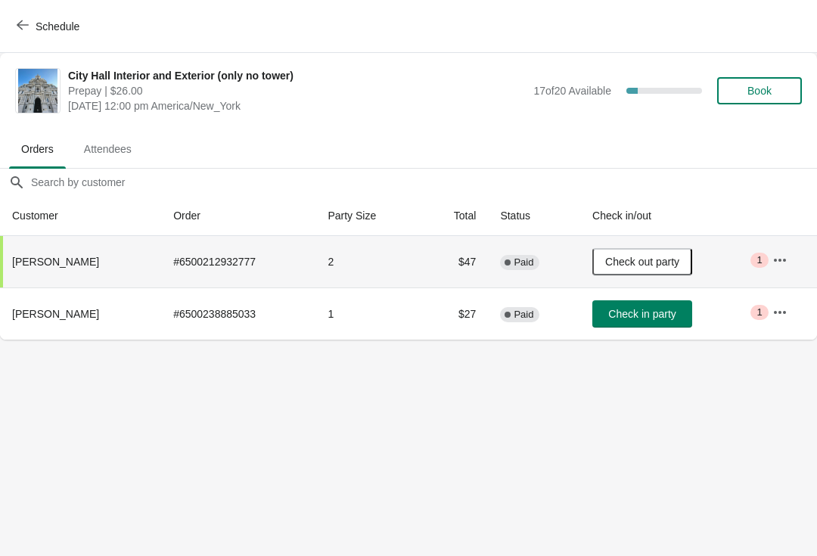
click at [756, 85] on span "Book" at bounding box center [759, 91] width 24 height 12
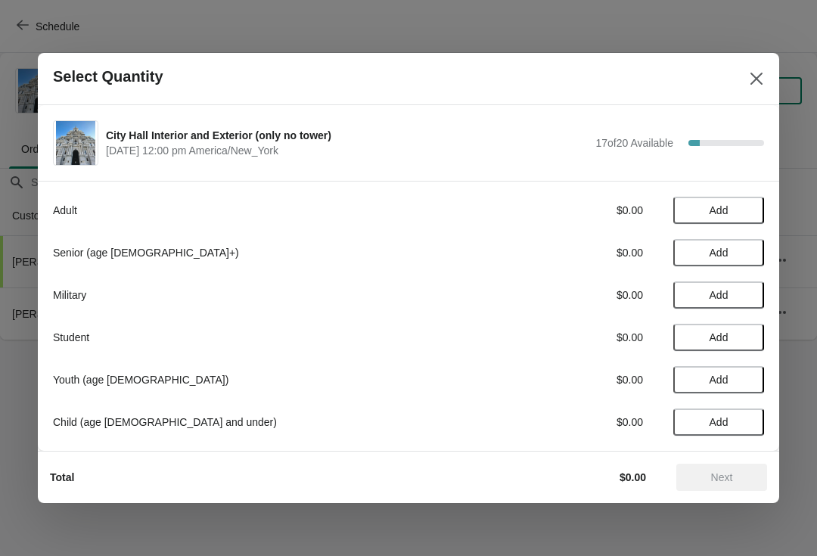
click at [731, 199] on button "Add" at bounding box center [718, 210] width 91 height 27
click at [728, 474] on span "Next" at bounding box center [722, 477] width 22 height 12
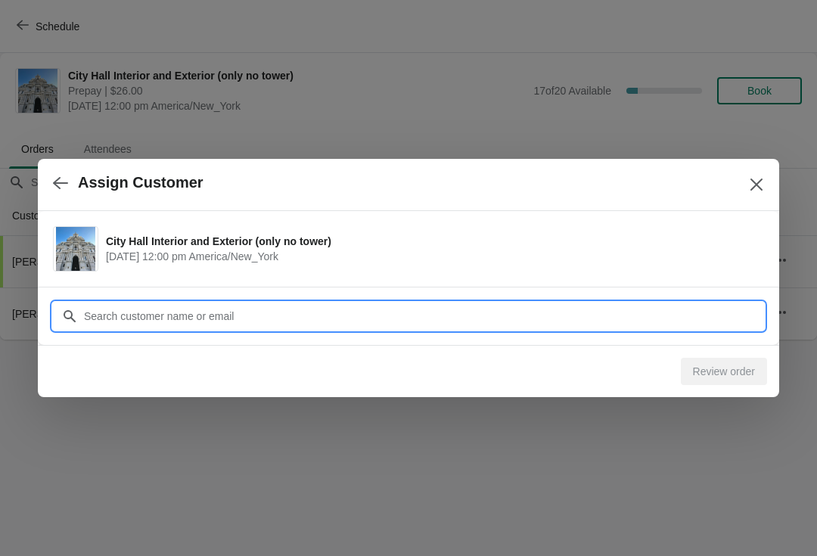
click at [147, 324] on input "Customer" at bounding box center [423, 315] width 681 height 27
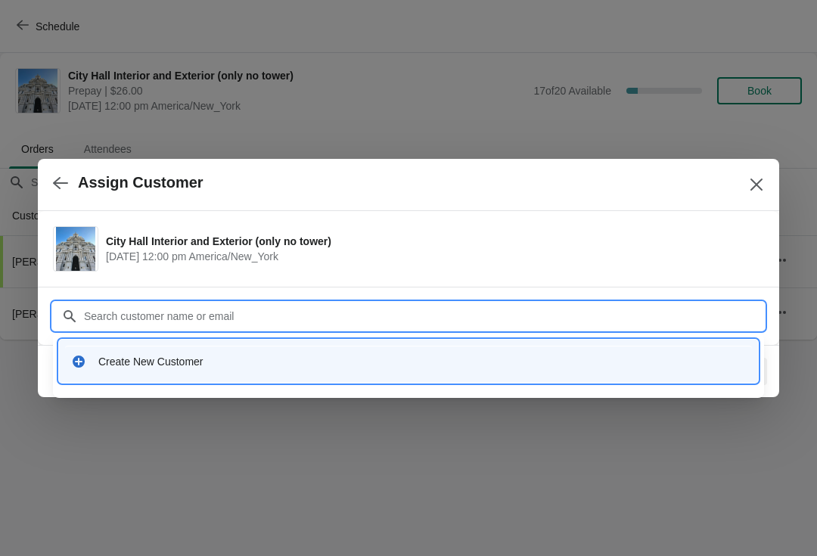
click at [126, 374] on div "Create New Customer" at bounding box center [408, 361] width 687 height 31
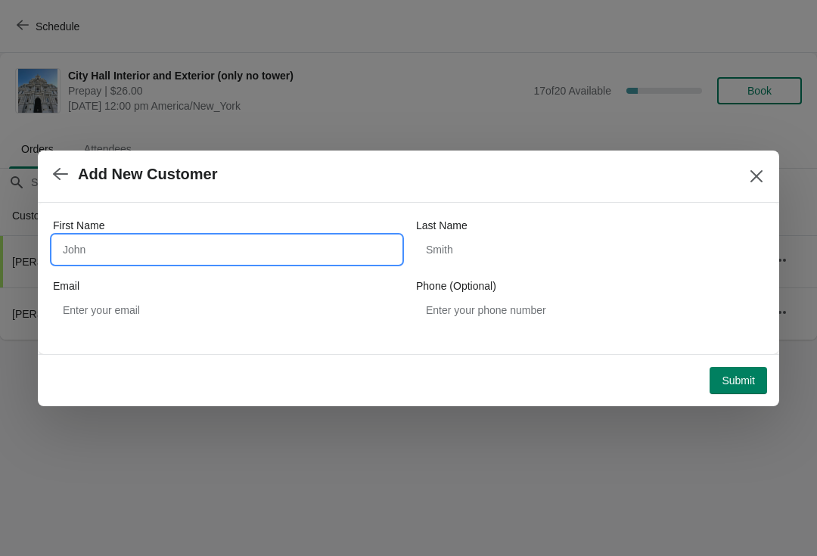
click at [88, 253] on input "First Name" at bounding box center [227, 249] width 348 height 27
type input "Ahintqui"
click at [712, 373] on button "Submit" at bounding box center [737, 380] width 57 height 27
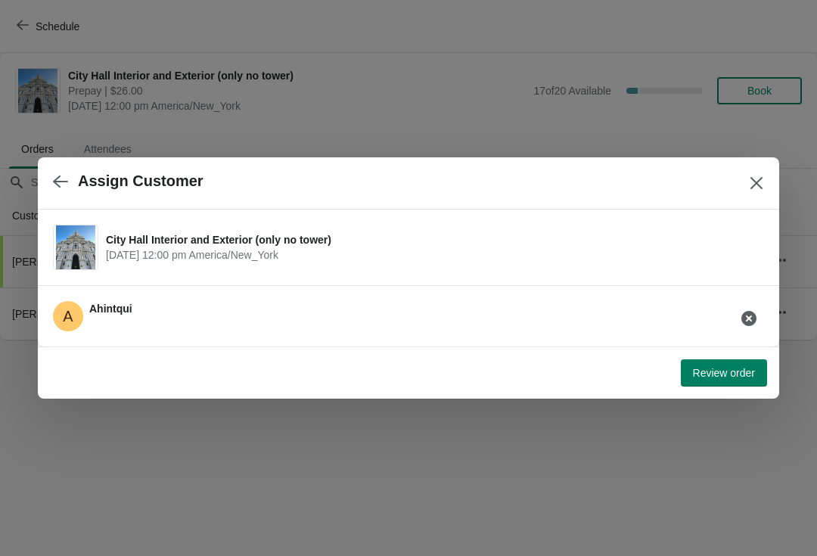
click at [711, 374] on span "Review order" at bounding box center [724, 373] width 62 height 12
